Goal: Information Seeking & Learning: Learn about a topic

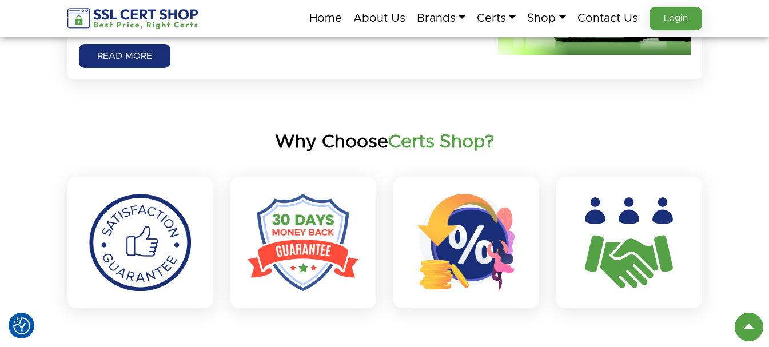
scroll to position [3314, 0]
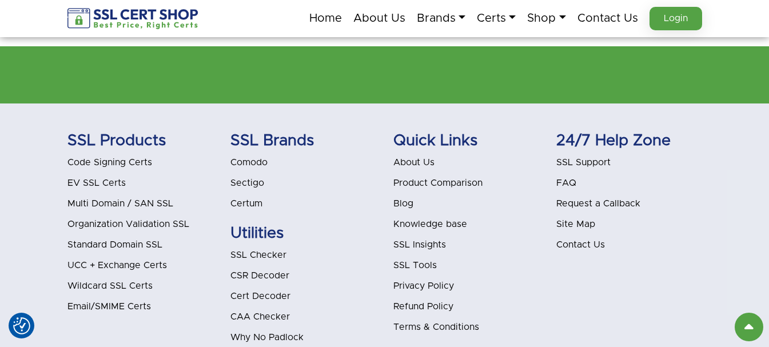
click at [408, 199] on link "Blog" at bounding box center [403, 203] width 20 height 9
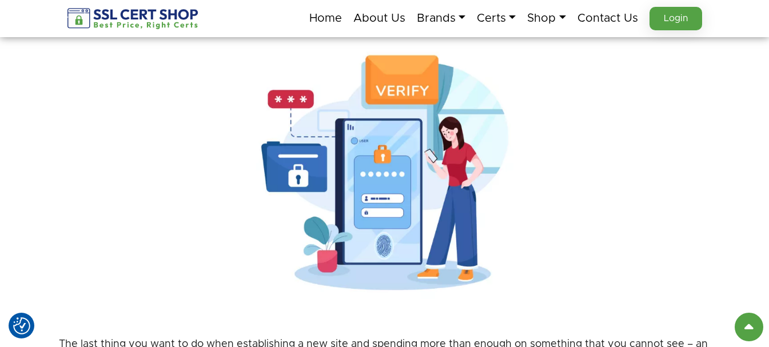
scroll to position [400, 0]
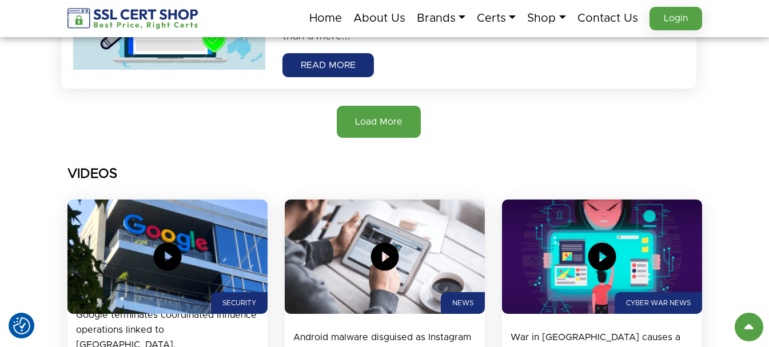
scroll to position [1371, 0]
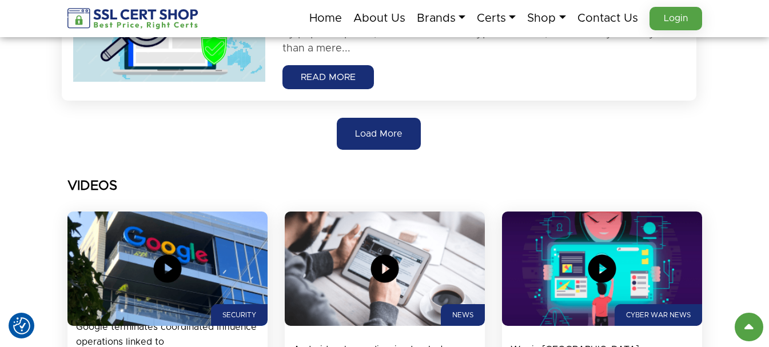
click at [361, 139] on span "Load More" at bounding box center [378, 134] width 47 height 14
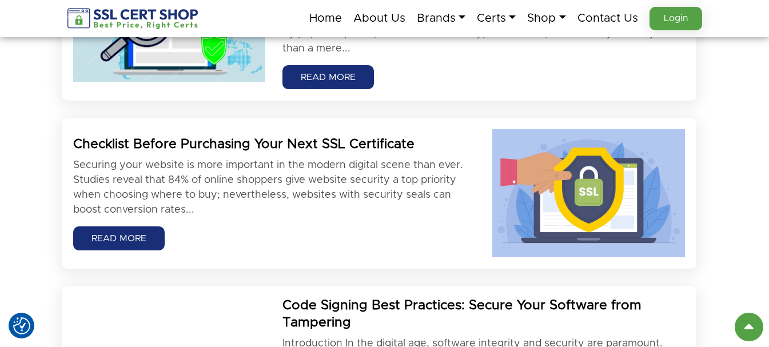
click at [207, 181] on p "Securing your website is more important in the modern digital scene than ever. …" at bounding box center [274, 187] width 402 height 59
click at [107, 237] on link "READ MORE" at bounding box center [118, 238] width 91 height 24
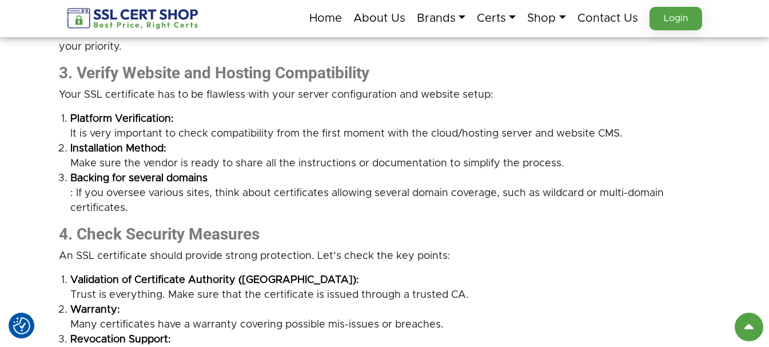
scroll to position [1086, 0]
